Goal: Information Seeking & Learning: Find contact information

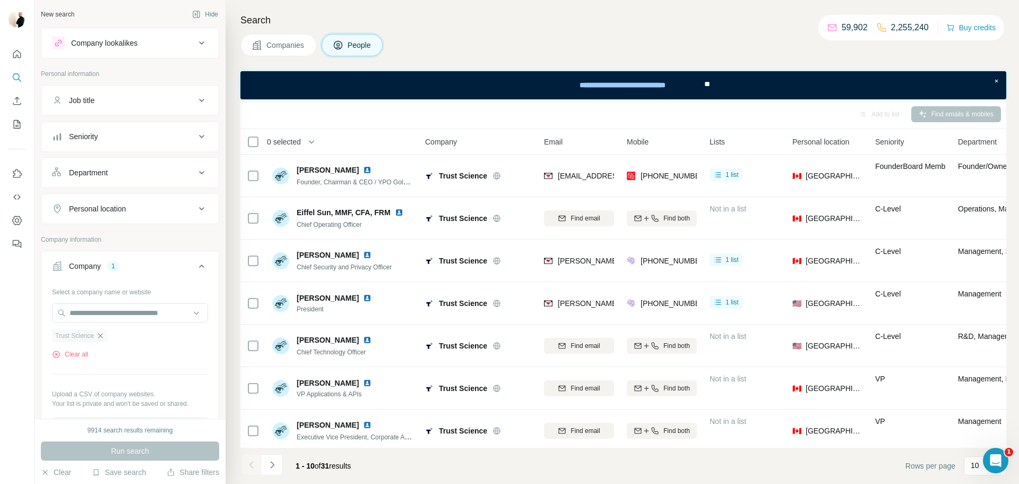
click at [105, 336] on icon "button" at bounding box center [100, 335] width 8 height 8
click at [96, 311] on input "text" at bounding box center [130, 312] width 156 height 19
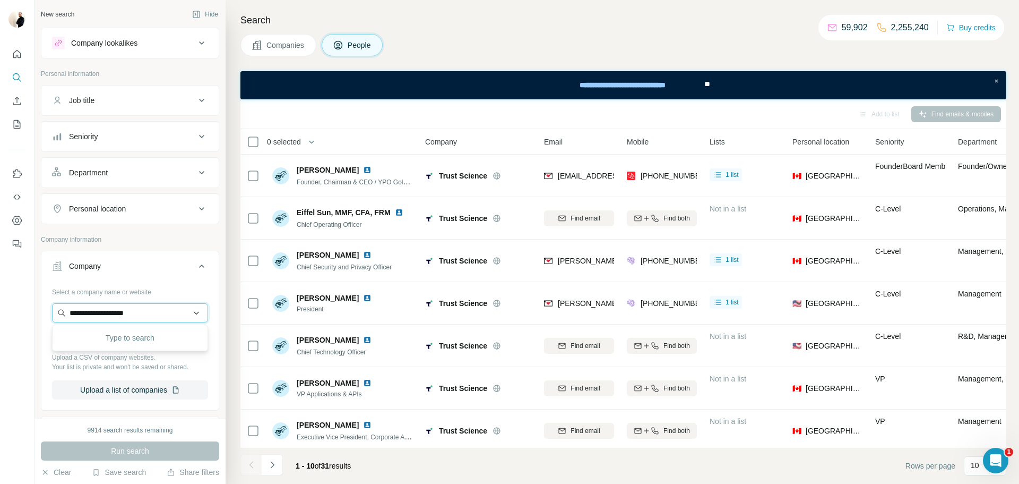
type input "**********"
click at [129, 345] on p "[DOMAIN_NAME]" at bounding box center [111, 347] width 59 height 10
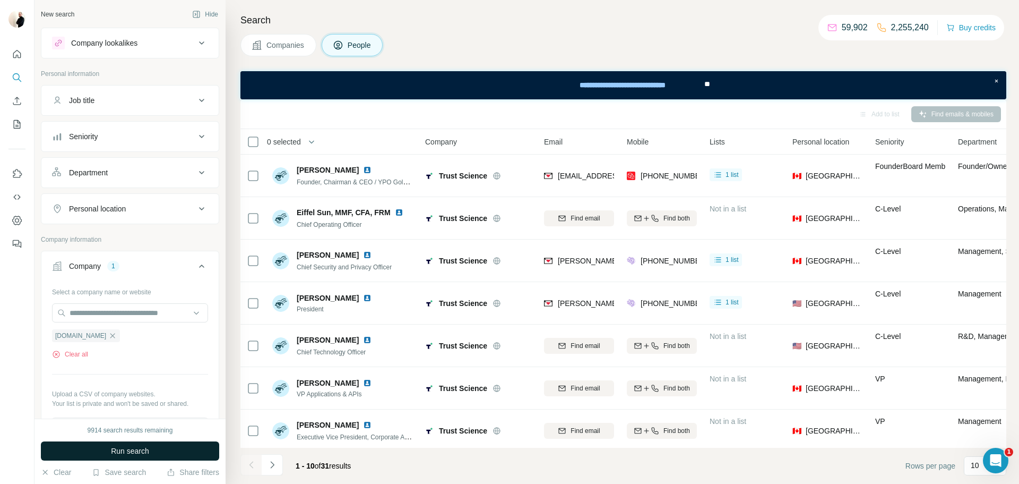
click at [156, 444] on button "Run search" at bounding box center [130, 450] width 178 height 19
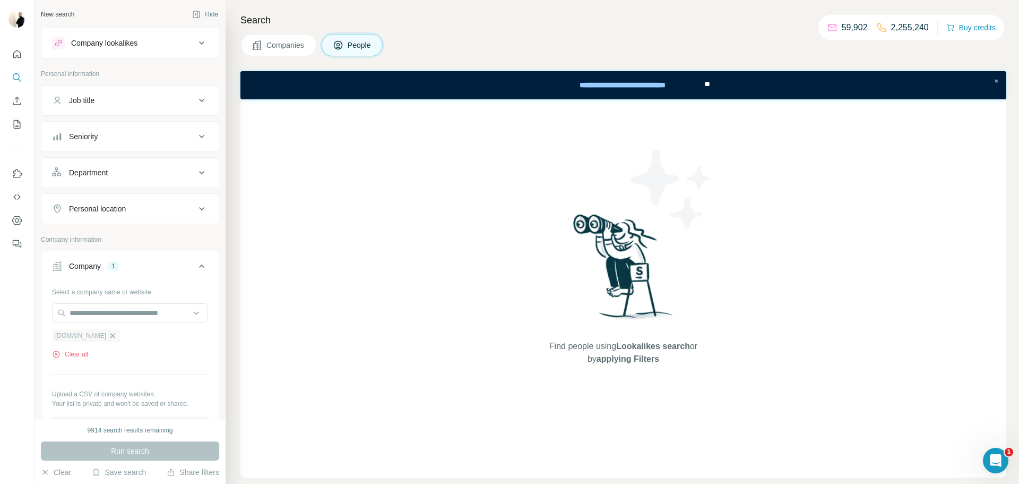
click at [110, 336] on icon "button" at bounding box center [112, 335] width 5 height 5
click at [98, 315] on input "text" at bounding box center [130, 312] width 156 height 19
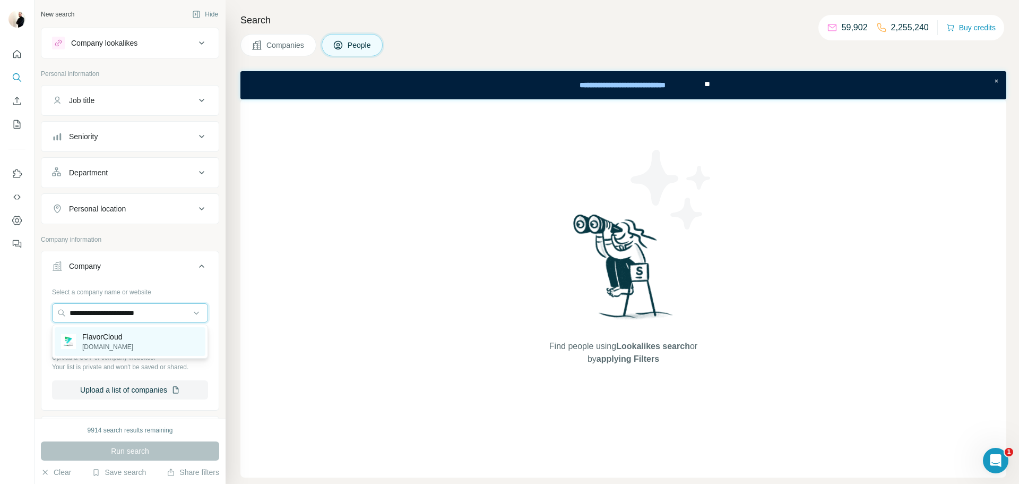
type input "**********"
click at [108, 331] on p "FlavorCloud" at bounding box center [107, 336] width 51 height 11
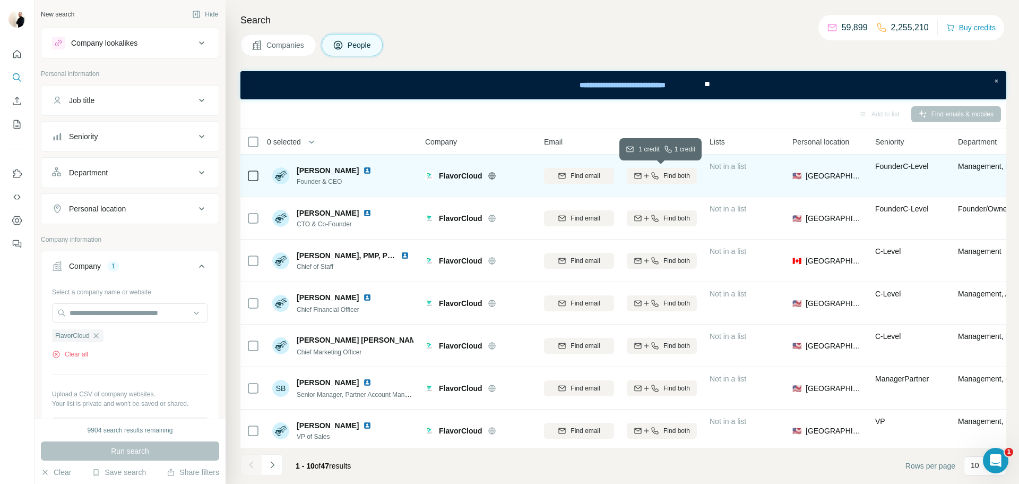
click at [648, 174] on icon "button" at bounding box center [646, 176] width 8 height 8
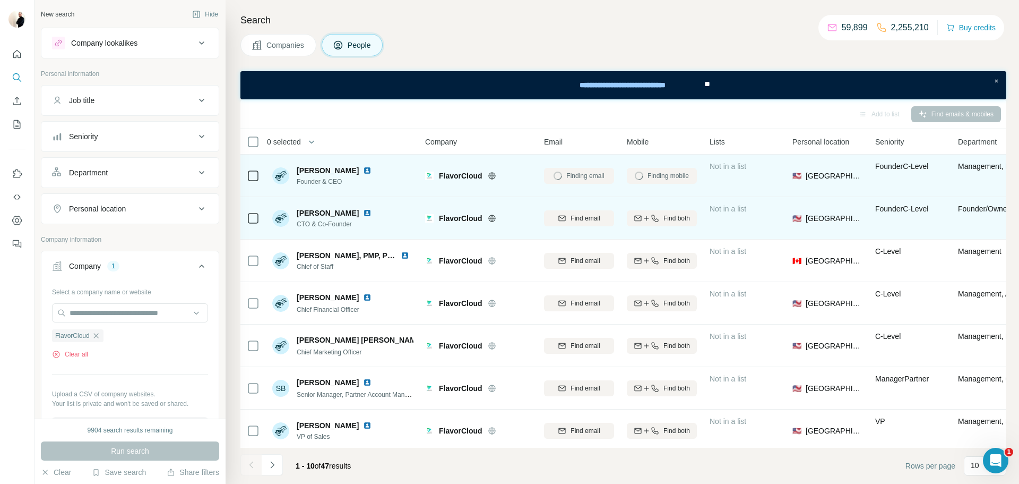
click at [655, 215] on icon "button" at bounding box center [655, 218] width 8 height 8
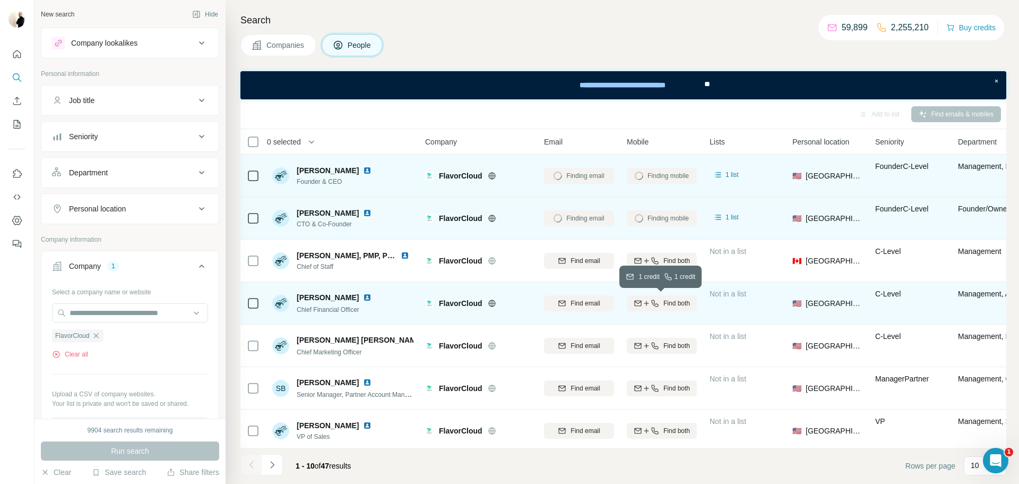
click at [659, 297] on button "Find both" at bounding box center [662, 303] width 70 height 16
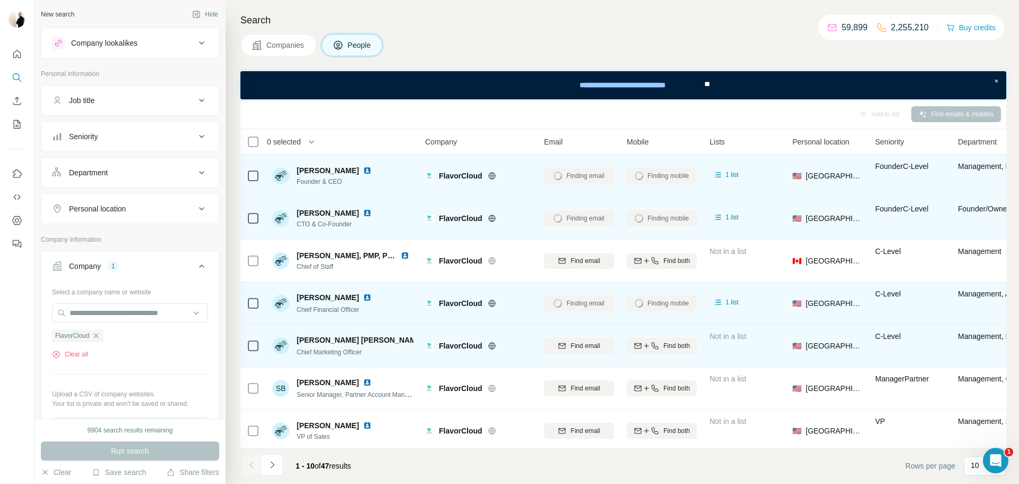
click at [666, 327] on td "Find both" at bounding box center [662, 345] width 83 height 42
click at [670, 338] on div "Find both" at bounding box center [662, 346] width 70 height 16
click at [674, 345] on span "Find both" at bounding box center [677, 346] width 27 height 10
click at [316, 166] on span "[PERSON_NAME]" at bounding box center [328, 170] width 62 height 11
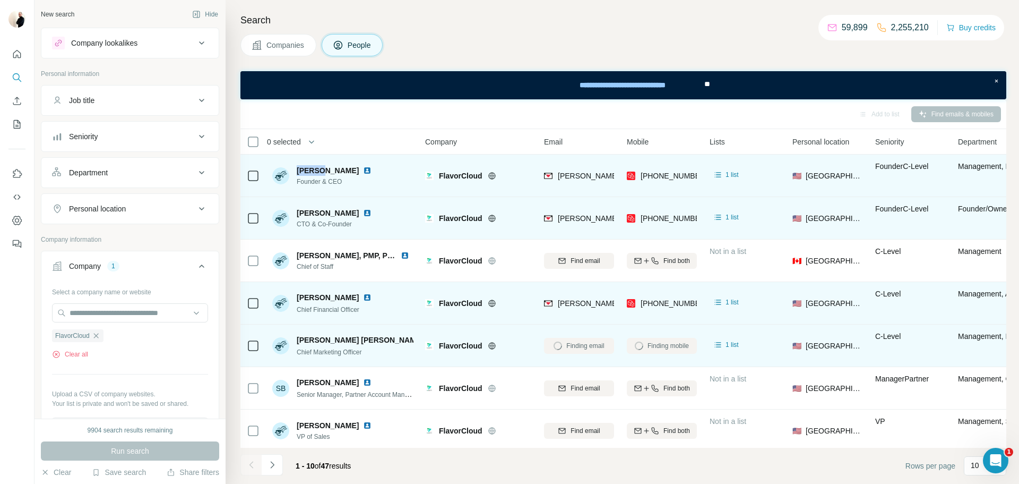
click at [316, 166] on span "[PERSON_NAME]" at bounding box center [328, 170] width 62 height 11
copy span "[PERSON_NAME]"
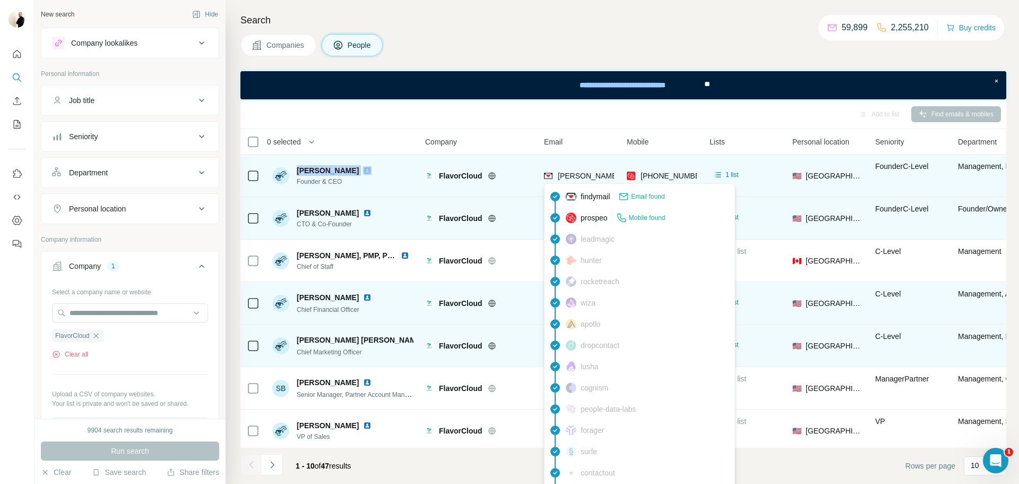
click at [596, 179] on span "[PERSON_NAME][EMAIL_ADDRESS][PERSON_NAME][DOMAIN_NAME]" at bounding box center [682, 176] width 248 height 8
copy span "[PERSON_NAME][EMAIL_ADDRESS][PERSON_NAME][DOMAIN_NAME]"
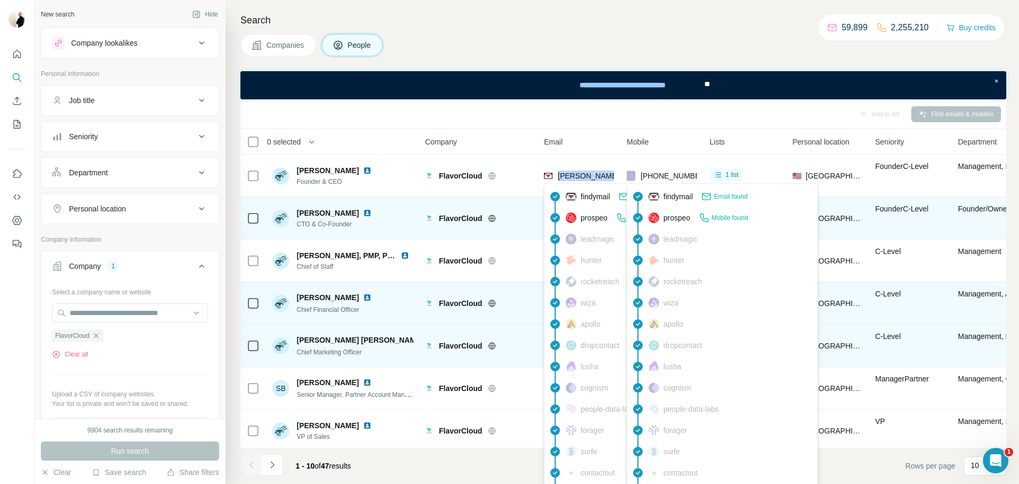
click at [649, 175] on span "[PHONE_NUMBER]" at bounding box center [674, 176] width 67 height 8
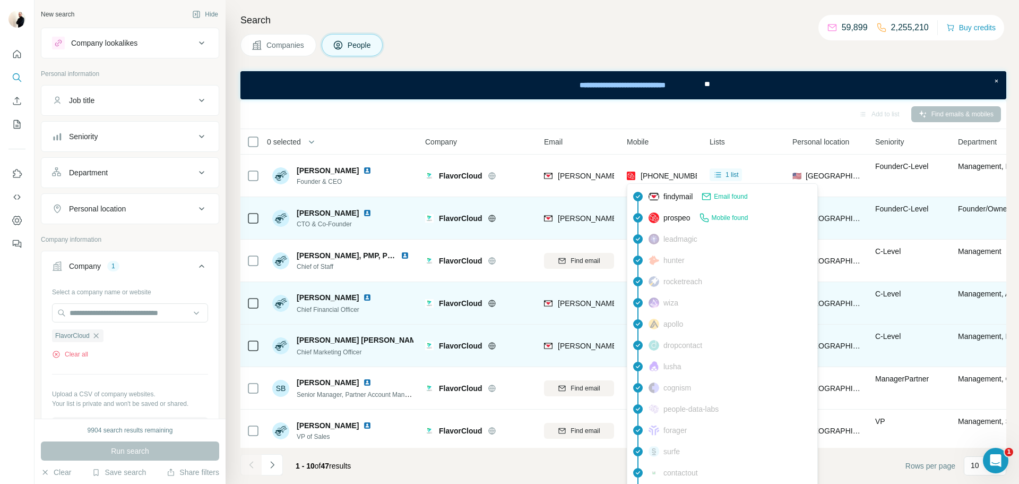
click at [649, 175] on span "[PHONE_NUMBER]" at bounding box center [674, 176] width 67 height 8
copy tr "[PHONE_NUMBER]"
click at [322, 212] on span "[PERSON_NAME]" at bounding box center [328, 213] width 62 height 11
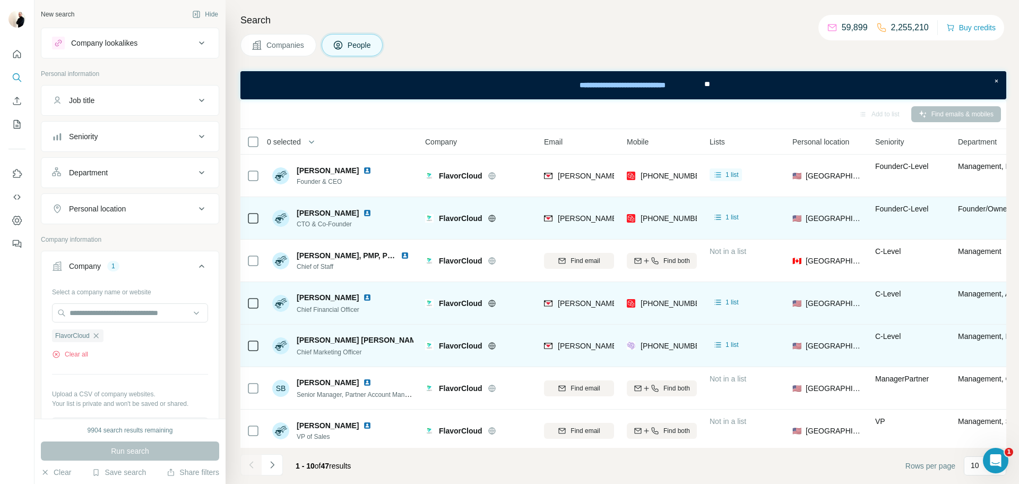
click at [322, 212] on span "[PERSON_NAME]" at bounding box center [328, 213] width 62 height 11
copy span "[PERSON_NAME]"
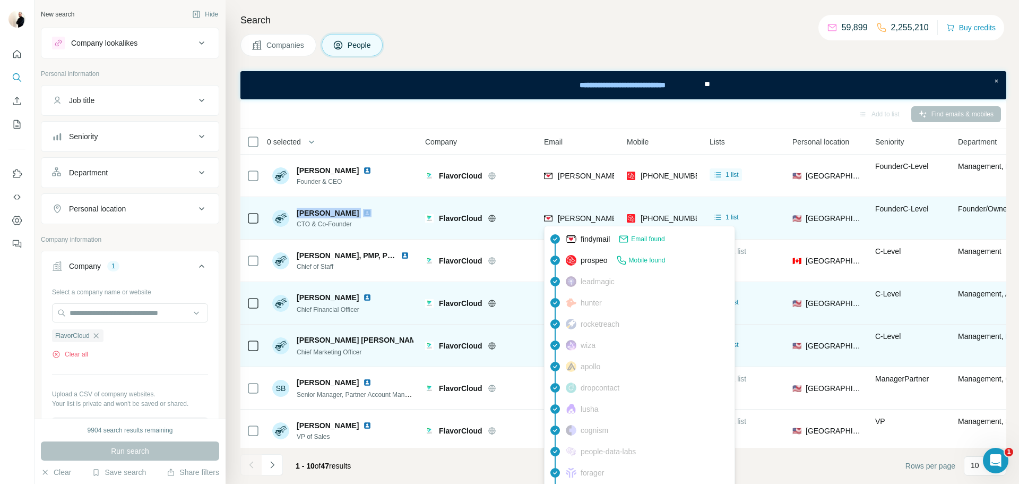
click at [595, 218] on span "[PERSON_NAME][EMAIL_ADDRESS][DOMAIN_NAME]" at bounding box center [651, 218] width 187 height 8
copy span "[PERSON_NAME][EMAIL_ADDRESS][DOMAIN_NAME]"
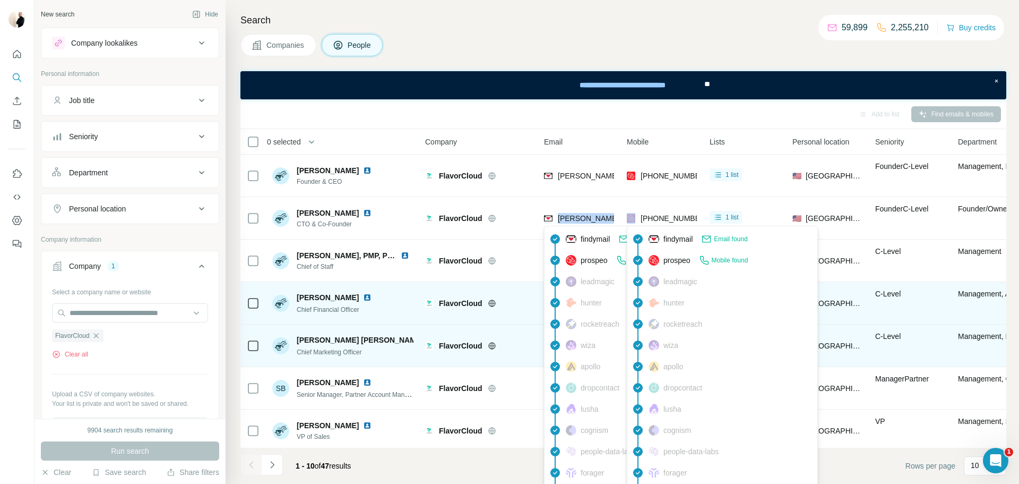
click at [672, 215] on span "[PHONE_NUMBER]" at bounding box center [674, 218] width 67 height 8
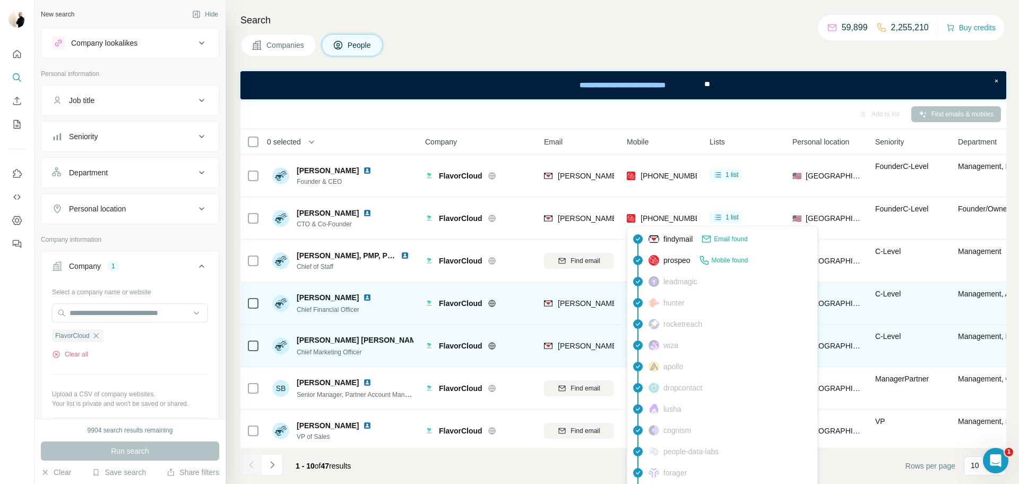
click at [672, 215] on span "[PHONE_NUMBER]" at bounding box center [674, 218] width 67 height 8
copy tr "[PHONE_NUMBER]"
click at [322, 296] on span "[PERSON_NAME]" at bounding box center [328, 297] width 62 height 11
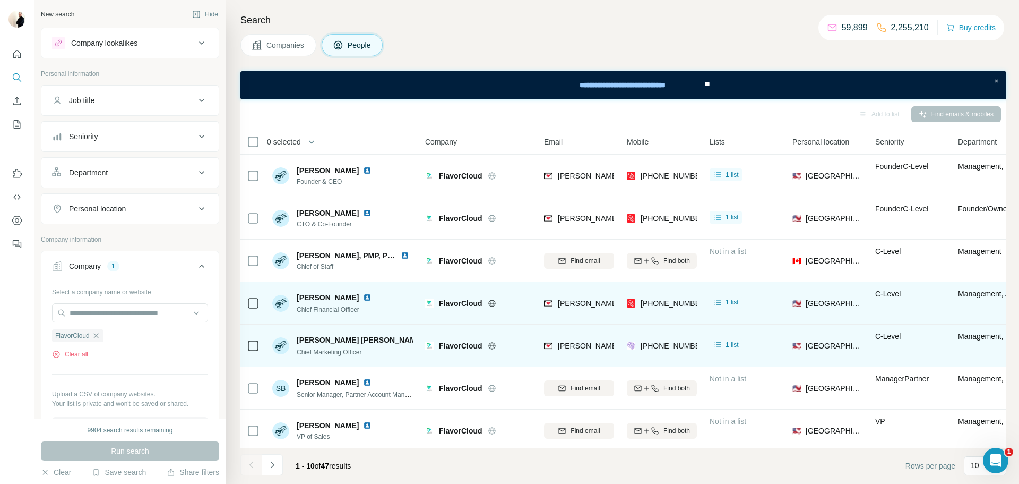
click at [322, 296] on span "[PERSON_NAME]" at bounding box center [328, 297] width 62 height 11
copy span "[PERSON_NAME]"
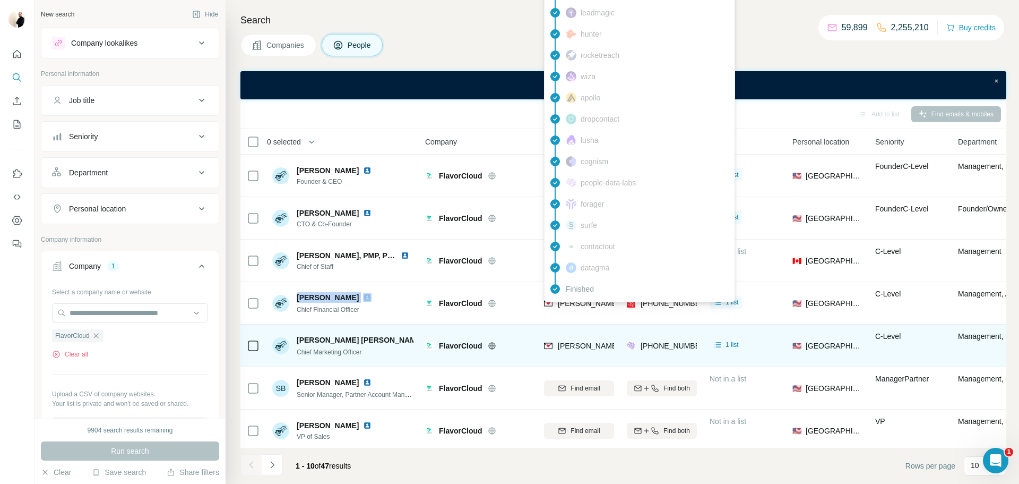
click at [585, 300] on div "findymail Email found prospeo Mobile found leadmagic hunter rocketreach [PERSON…" at bounding box center [639, 129] width 191 height 345
click at [585, 300] on span "[PERSON_NAME][EMAIL_ADDRESS][PERSON_NAME][DOMAIN_NAME]" at bounding box center [682, 303] width 248 height 8
copy span "[PERSON_NAME][EMAIL_ADDRESS][PERSON_NAME][DOMAIN_NAME]"
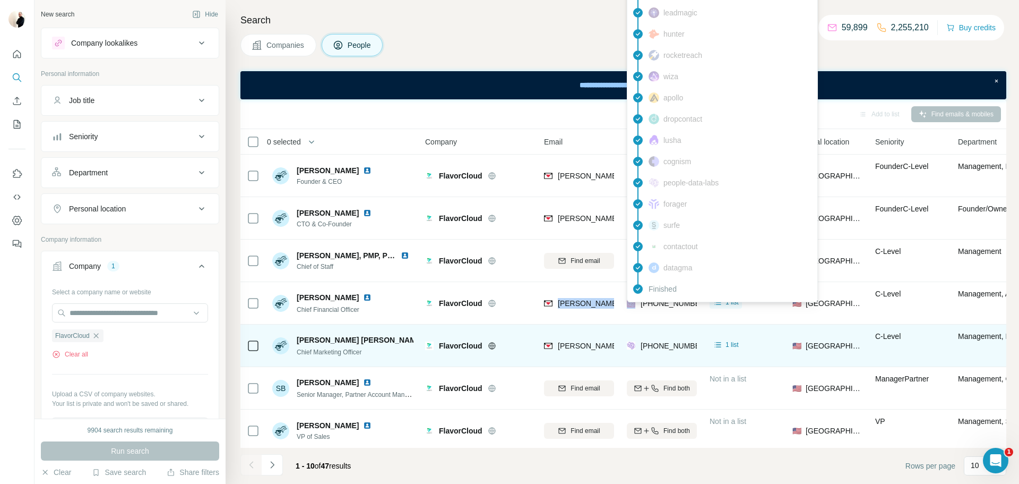
click at [682, 298] on div "Finished" at bounding box center [723, 288] width 186 height 21
click at [682, 299] on span "[PHONE_NUMBER]" at bounding box center [674, 303] width 67 height 8
copy tr "[PHONE_NUMBER]"
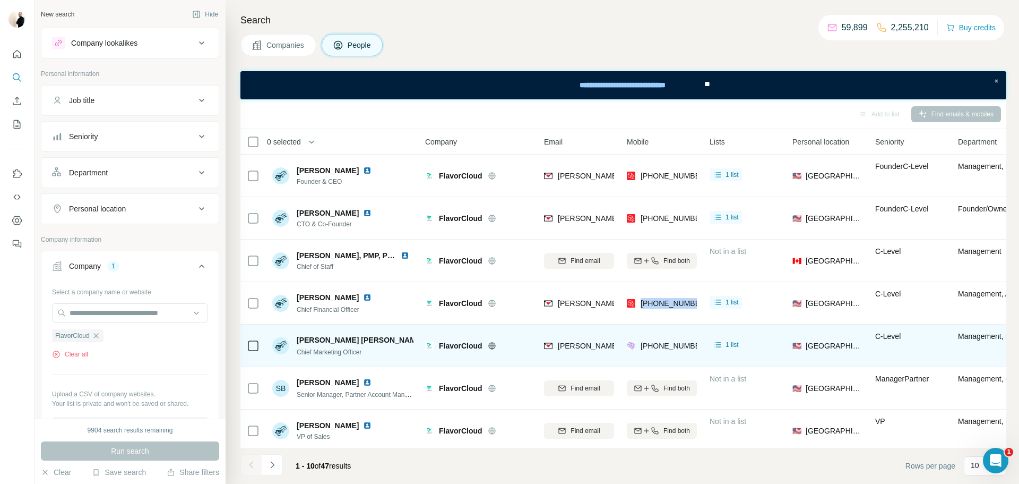
click at [358, 339] on span "[PERSON_NAME] [PERSON_NAME]" at bounding box center [360, 340] width 127 height 11
copy span "[PERSON_NAME] [PERSON_NAME]"
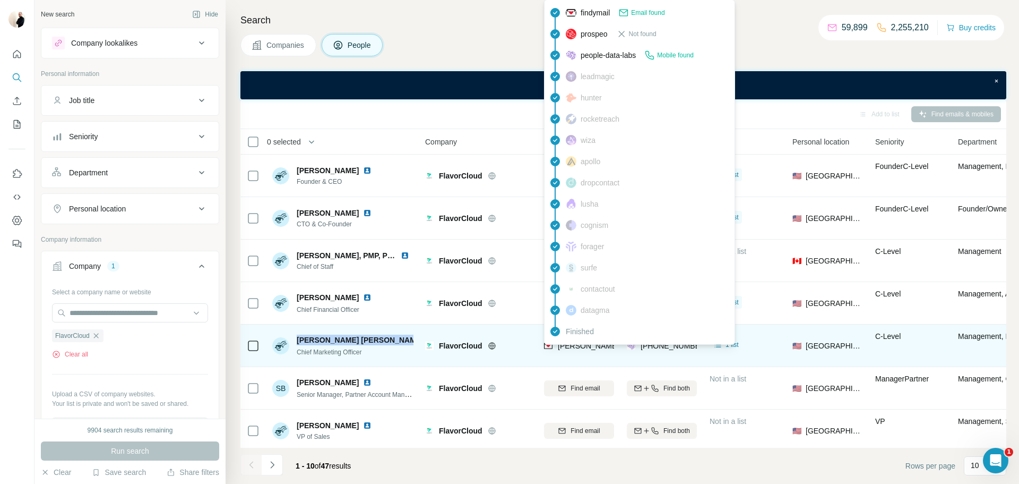
click at [598, 347] on span "[PERSON_NAME][EMAIL_ADDRESS][PERSON_NAME][DOMAIN_NAME]" at bounding box center [682, 345] width 248 height 8
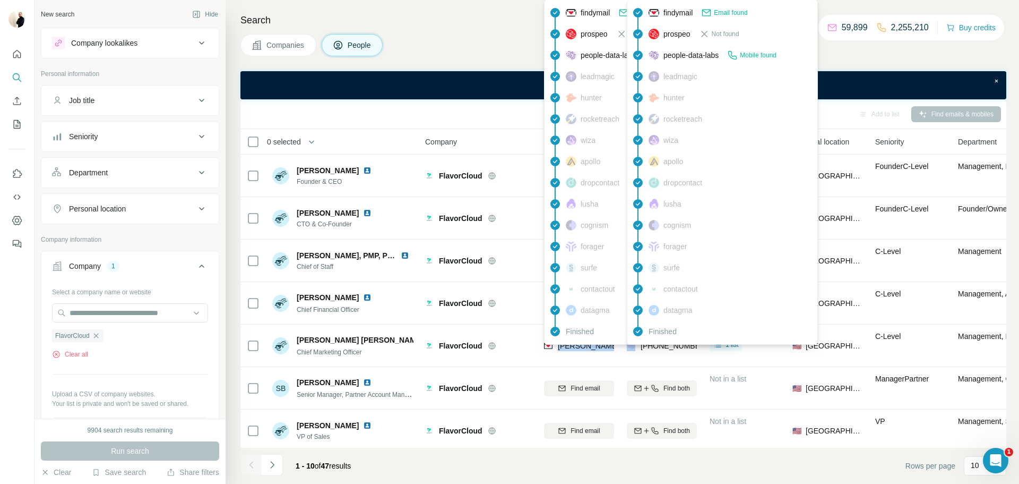
click at [656, 346] on span "[PHONE_NUMBER]" at bounding box center [674, 345] width 67 height 8
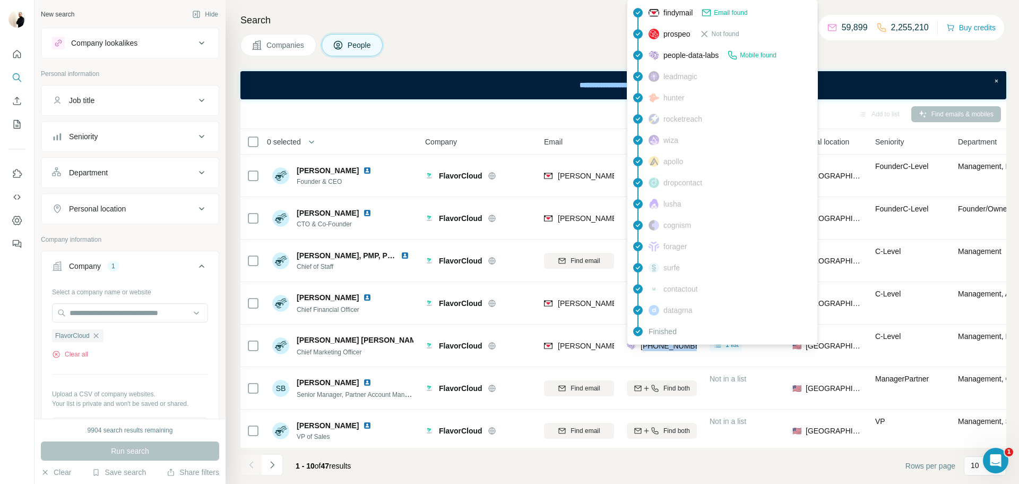
click at [656, 346] on span "[PHONE_NUMBER]" at bounding box center [674, 345] width 67 height 8
click at [97, 339] on icon "button" at bounding box center [96, 335] width 8 height 8
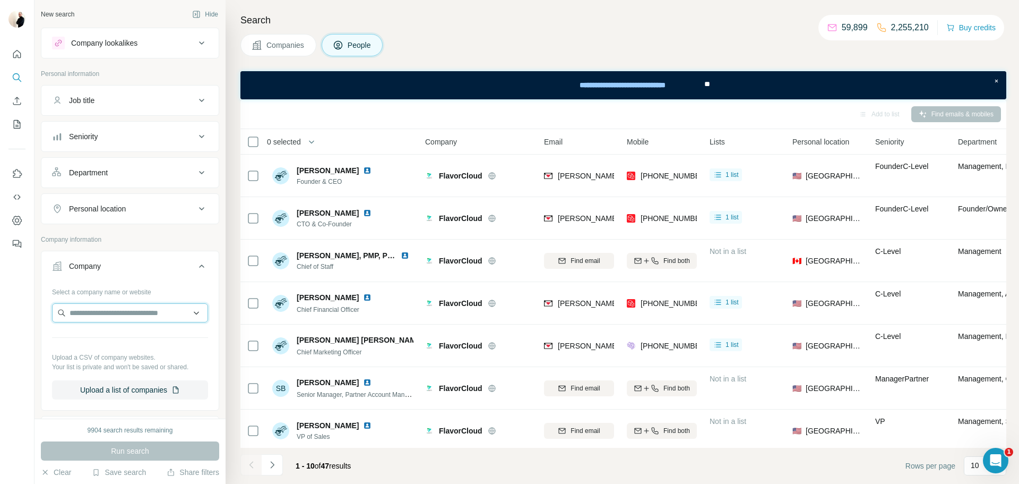
click at [93, 319] on input "text" at bounding box center [130, 312] width 156 height 19
type input "**********"
click at [115, 350] on p "[DOMAIN_NAME]" at bounding box center [107, 347] width 51 height 10
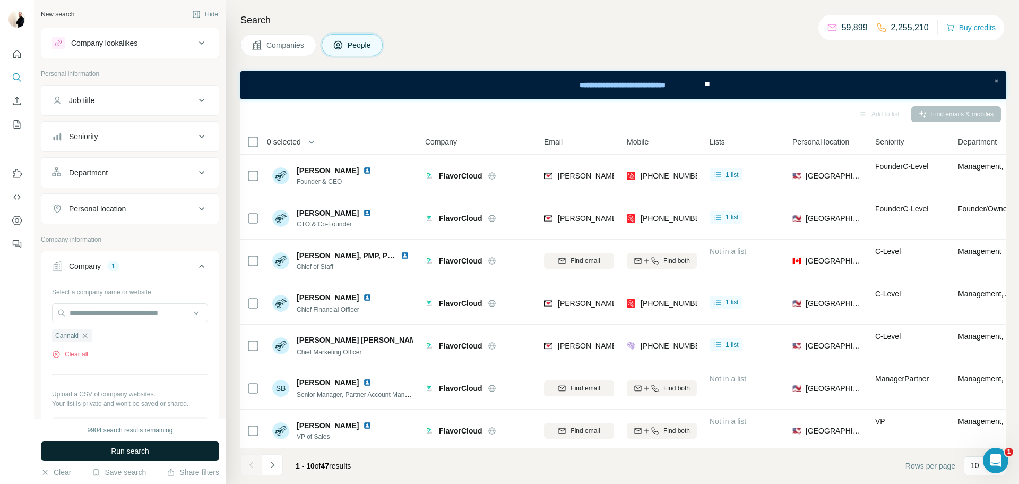
click at [139, 455] on span "Run search" at bounding box center [130, 450] width 38 height 11
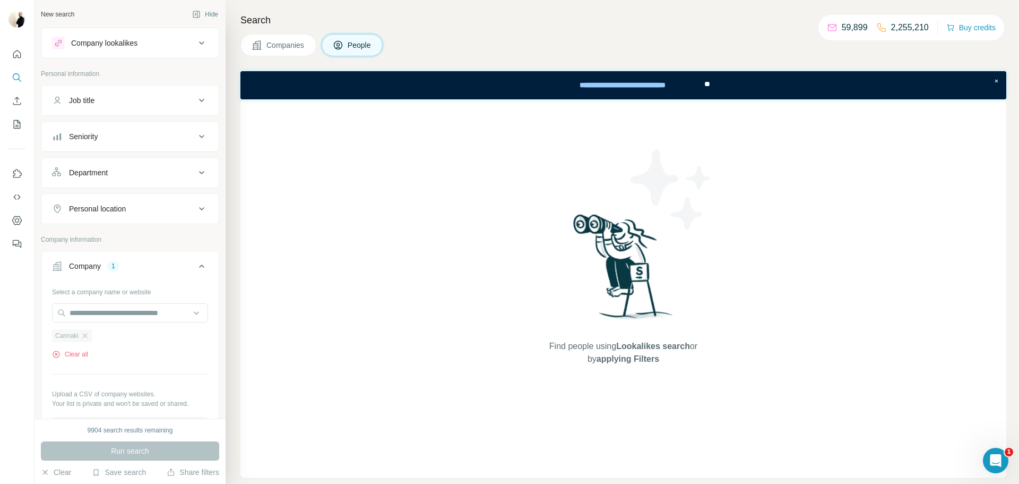
click at [89, 341] on div "Cannaki" at bounding box center [72, 335] width 40 height 13
click at [83, 335] on icon "button" at bounding box center [85, 335] width 8 height 8
click at [87, 307] on input "text" at bounding box center [130, 312] width 156 height 19
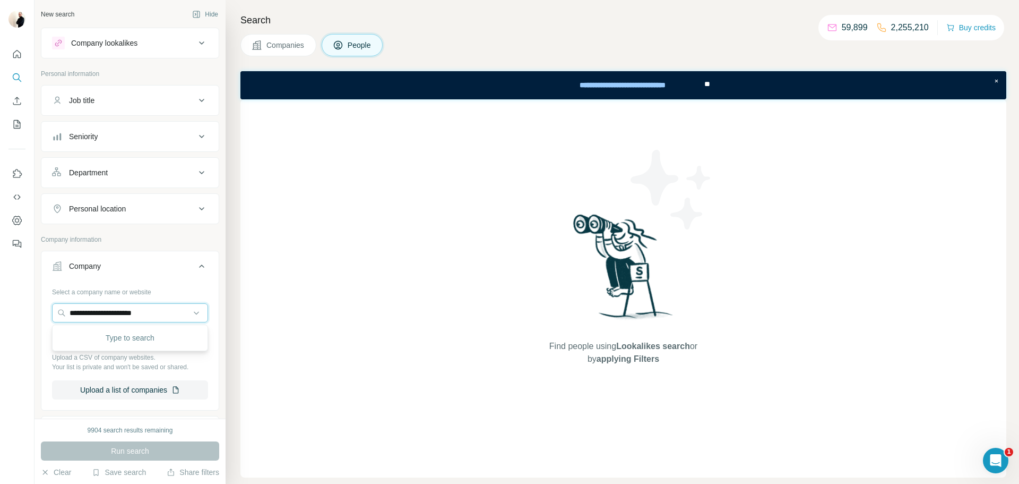
type input "**********"
click at [108, 348] on p "[DOMAIN_NAME]" at bounding box center [107, 347] width 51 height 10
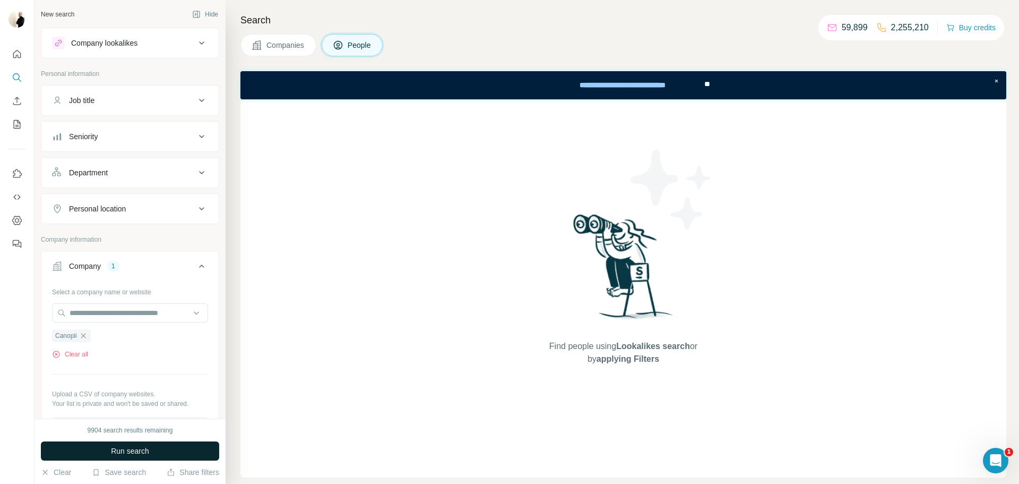
click at [130, 443] on button "Run search" at bounding box center [130, 450] width 178 height 19
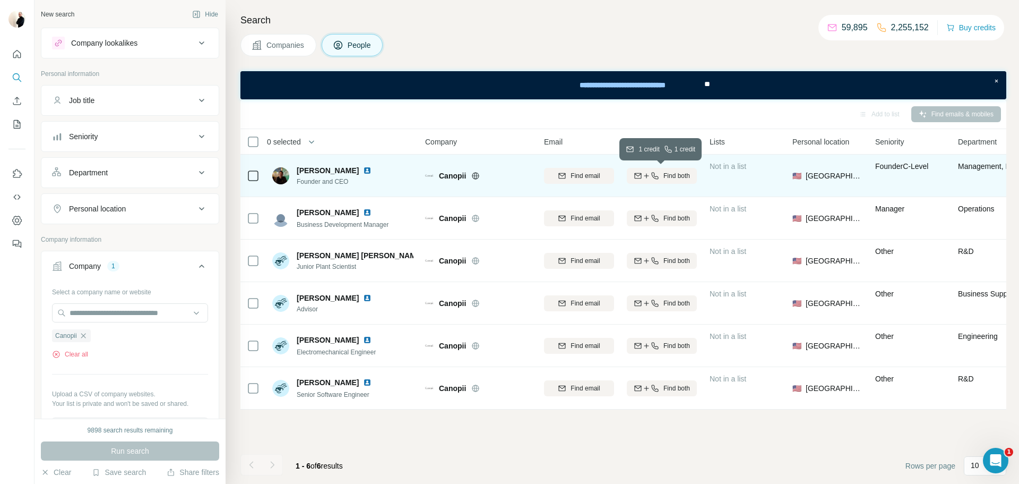
click at [662, 171] on div "Find both" at bounding box center [662, 176] width 70 height 10
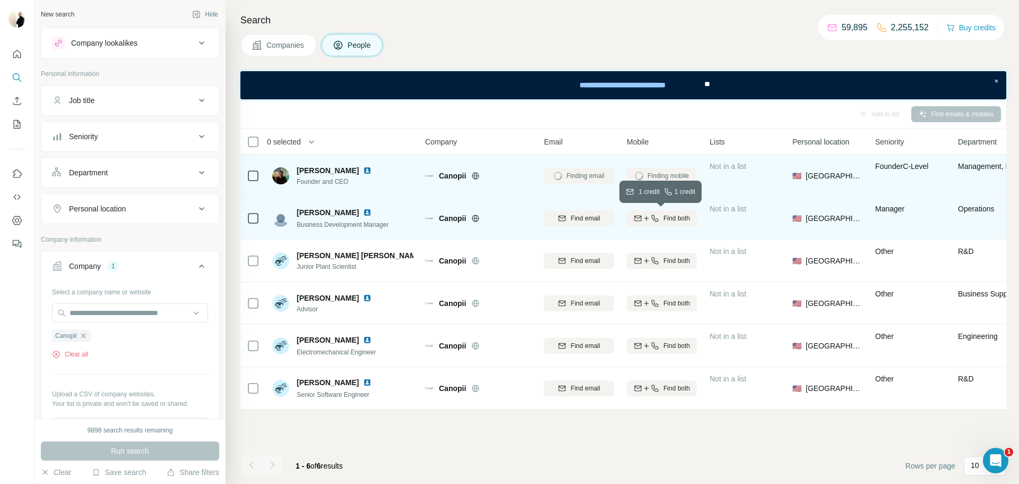
click at [665, 216] on span "Find both" at bounding box center [677, 218] width 27 height 10
drag, startPoint x: 299, startPoint y: 212, endPoint x: 341, endPoint y: 203, distance: 43.4
click at [341, 203] on div "[PERSON_NAME] Business Development Manager" at bounding box center [342, 217] width 141 height 29
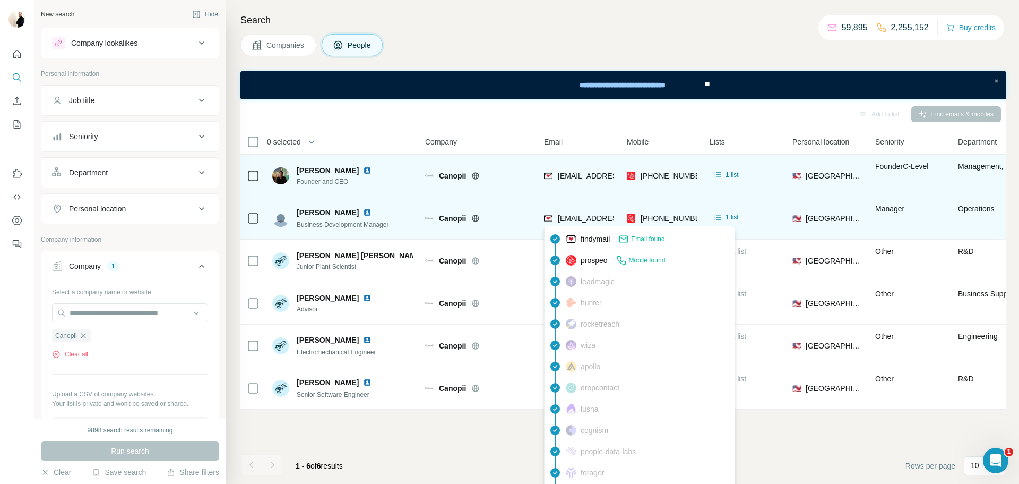
click at [581, 219] on span "[EMAIL_ADDRESS][DOMAIN_NAME]" at bounding box center [621, 218] width 126 height 8
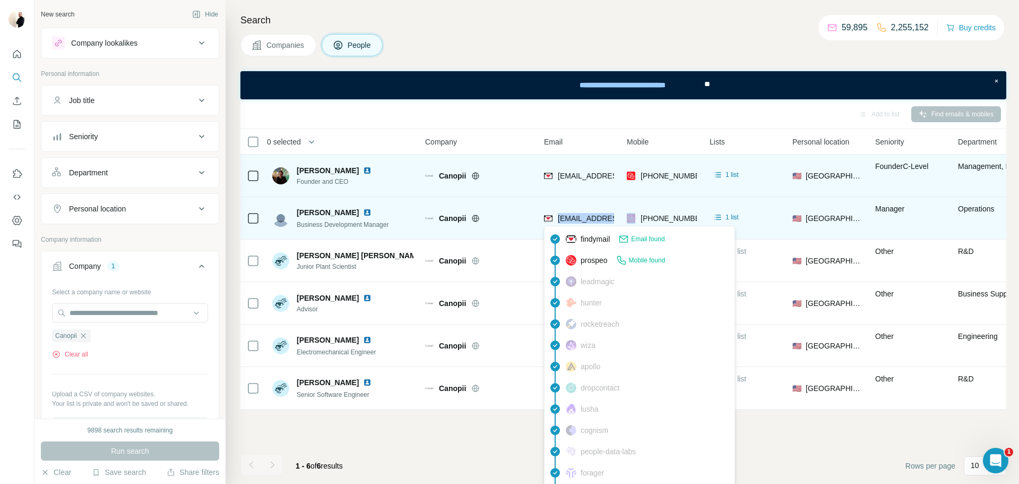
click at [581, 219] on span "[EMAIL_ADDRESS][DOMAIN_NAME]" at bounding box center [621, 218] width 126 height 8
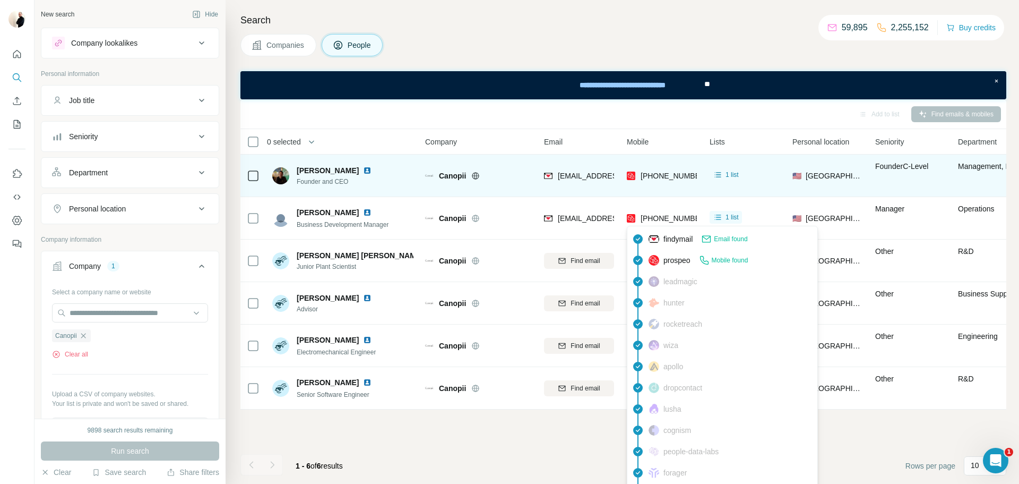
click at [674, 214] on span "[PHONE_NUMBER]" at bounding box center [674, 218] width 67 height 8
click at [653, 176] on span "[PHONE_NUMBER]" at bounding box center [674, 176] width 67 height 8
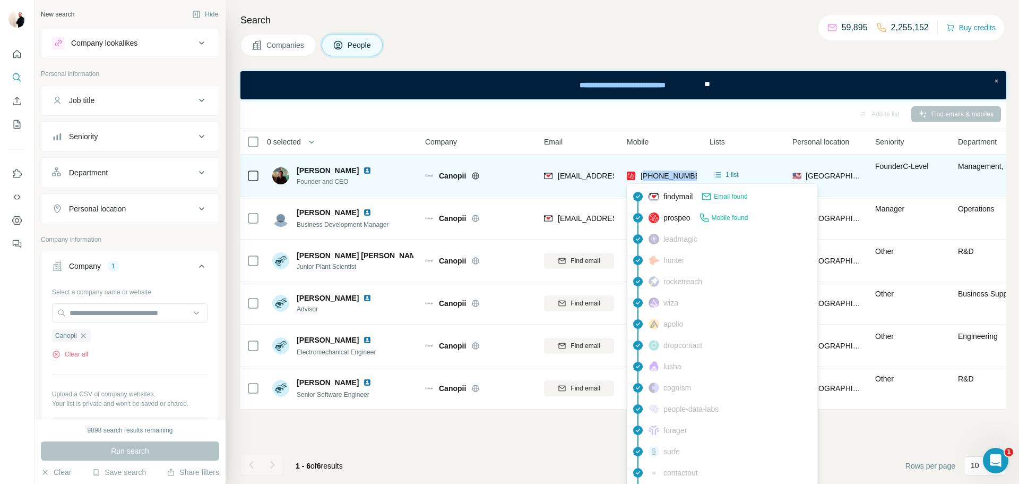
click at [653, 176] on span "[PHONE_NUMBER]" at bounding box center [674, 176] width 67 height 8
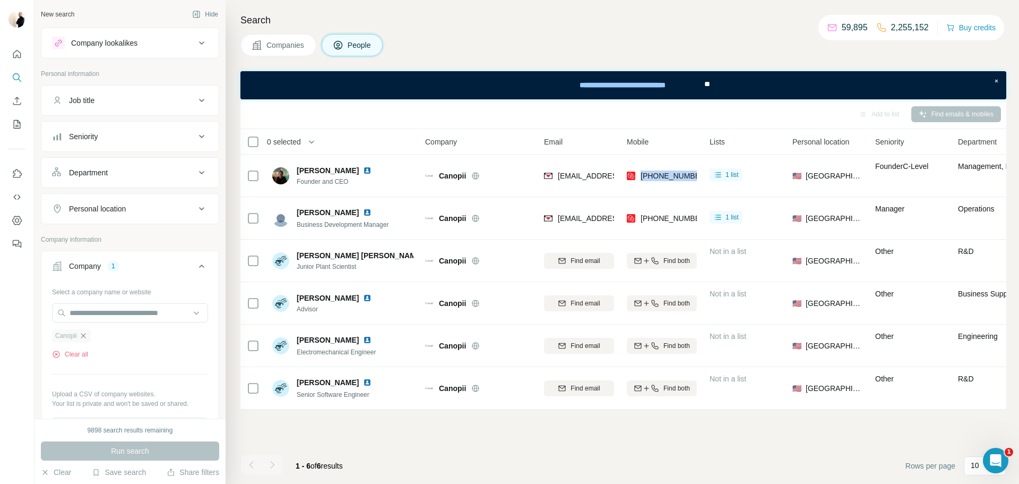
click at [88, 340] on icon "button" at bounding box center [83, 335] width 8 height 8
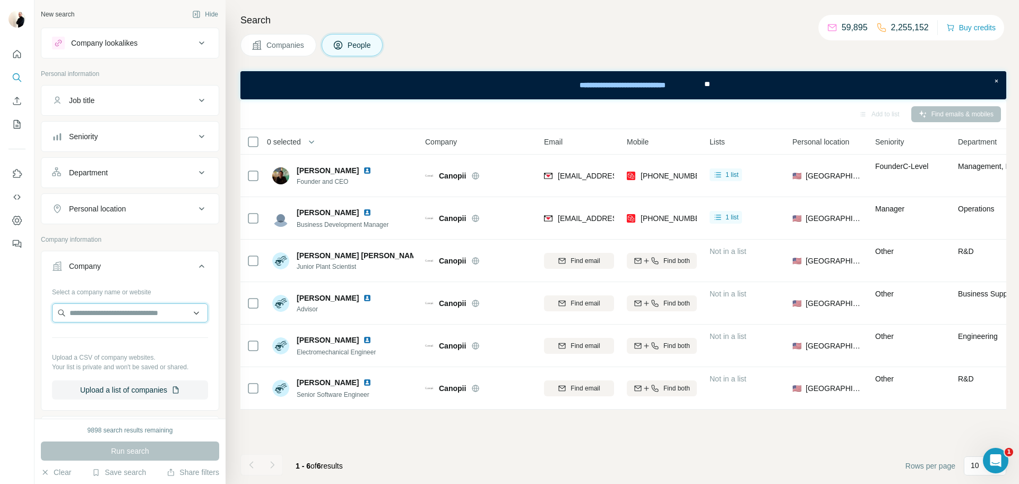
click at [104, 318] on input "text" at bounding box center [130, 312] width 156 height 19
type input "**********"
click at [114, 344] on p "[DOMAIN_NAME]" at bounding box center [107, 347] width 51 height 10
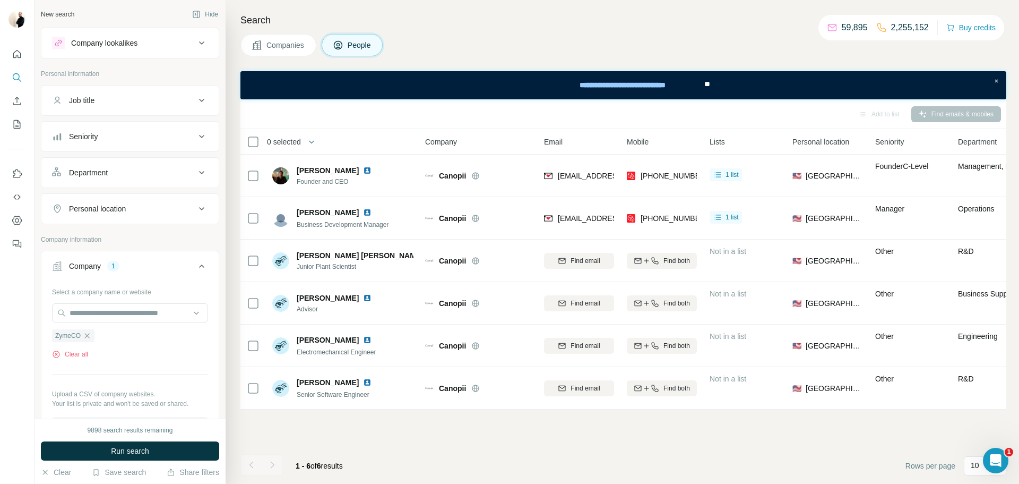
click at [134, 451] on span "Run search" at bounding box center [130, 450] width 38 height 11
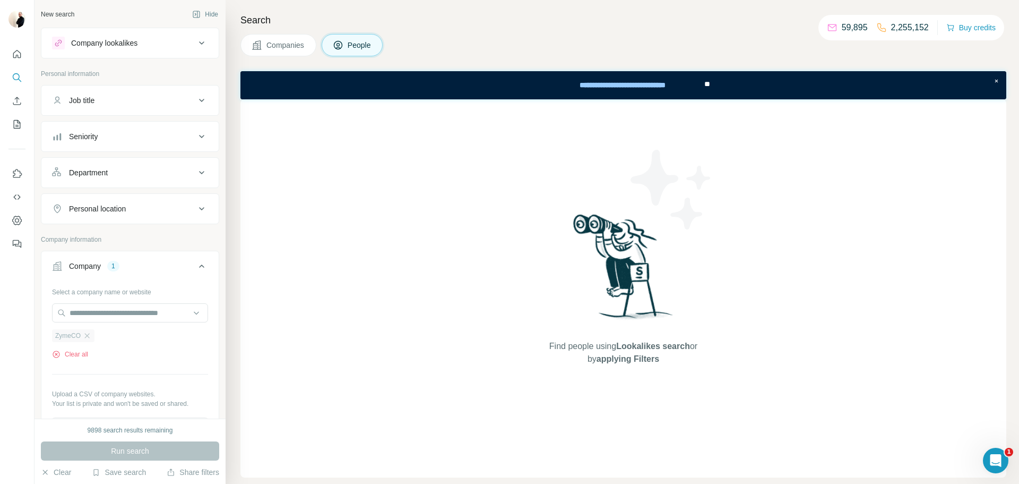
click at [86, 340] on div "ZymeCO" at bounding box center [73, 335] width 42 height 13
click at [90, 339] on icon "button" at bounding box center [87, 335] width 8 height 8
click at [95, 319] on input "text" at bounding box center [130, 312] width 156 height 19
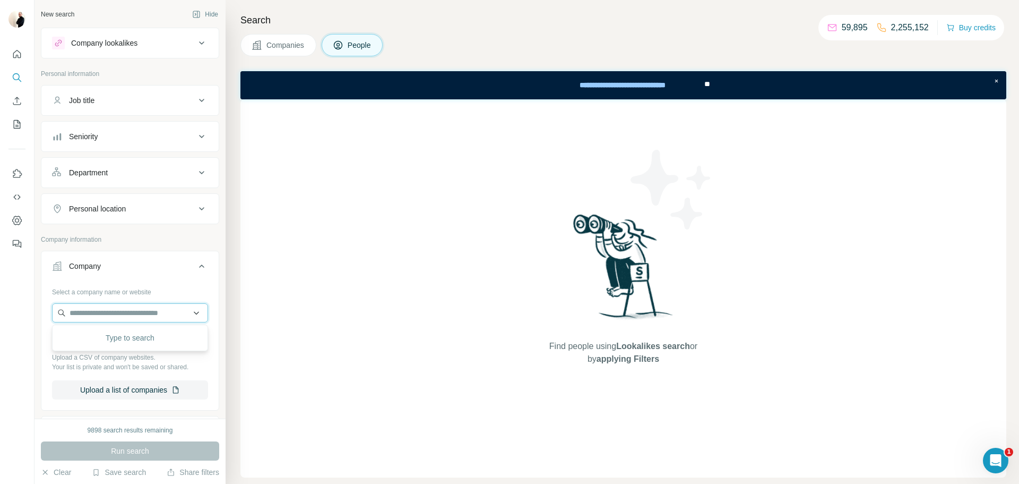
paste input "**********"
type input "**********"
click at [130, 336] on p "Clarity" at bounding box center [107, 336] width 51 height 11
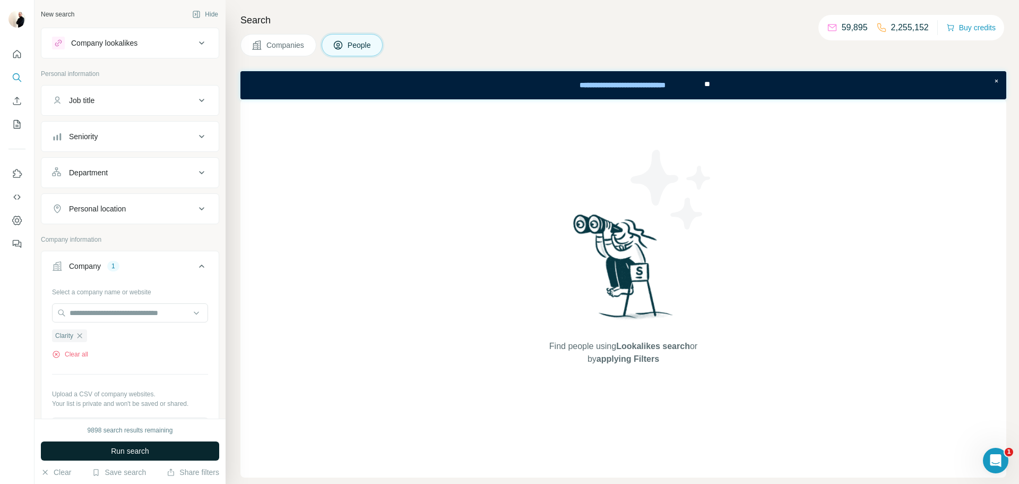
click at [152, 449] on button "Run search" at bounding box center [130, 450] width 178 height 19
